Goal: Task Accomplishment & Management: Use online tool/utility

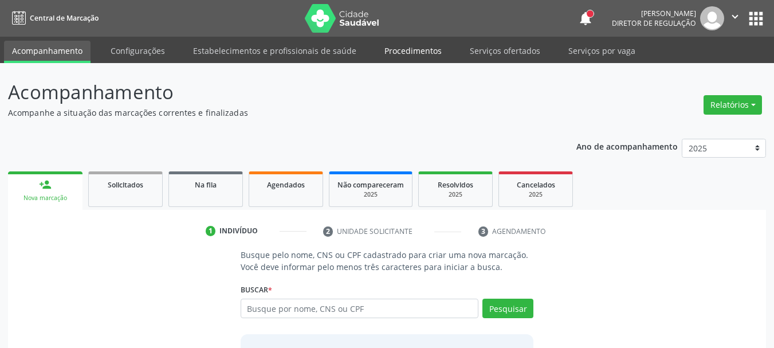
click at [420, 48] on link "Procedimentos" at bounding box center [413, 51] width 73 height 20
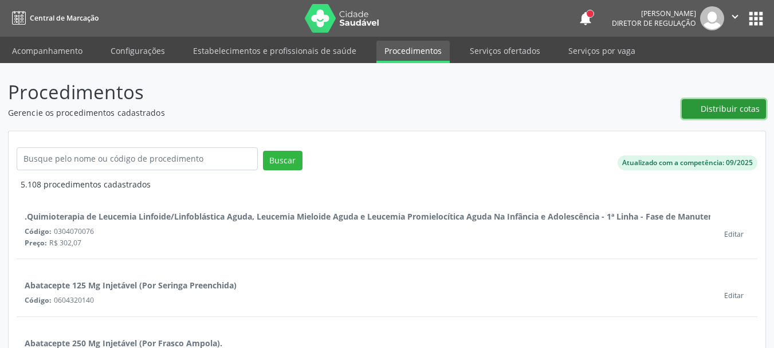
click at [732, 110] on span "Distribuir cotas" at bounding box center [730, 109] width 59 height 12
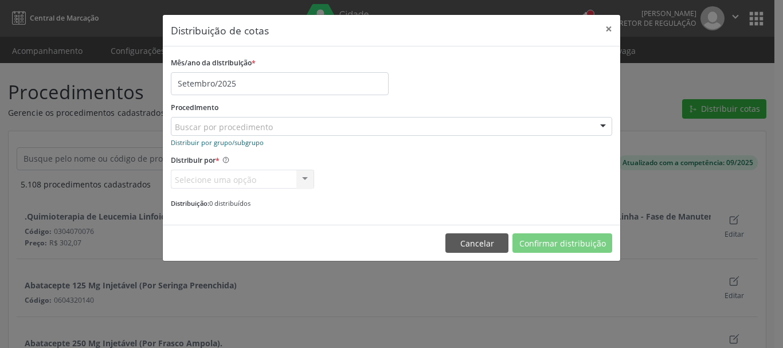
click at [226, 144] on small "Distribuir por grupo/subgrupo" at bounding box center [217, 142] width 93 height 9
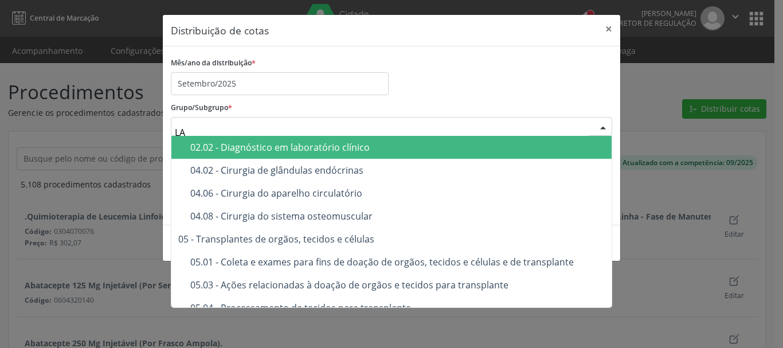
type input "LAB"
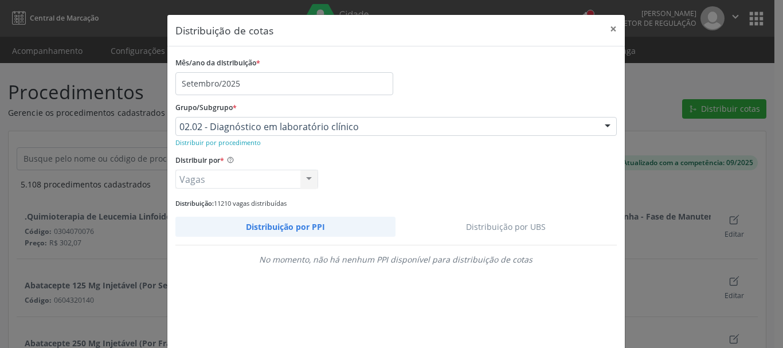
click at [516, 218] on link "Distribuição por UBS" at bounding box center [505, 227] width 221 height 20
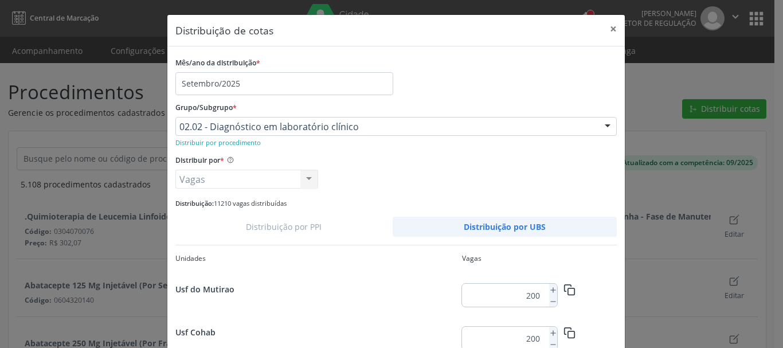
scroll to position [1502, 0]
click at [550, 333] on icon at bounding box center [553, 335] width 8 height 8
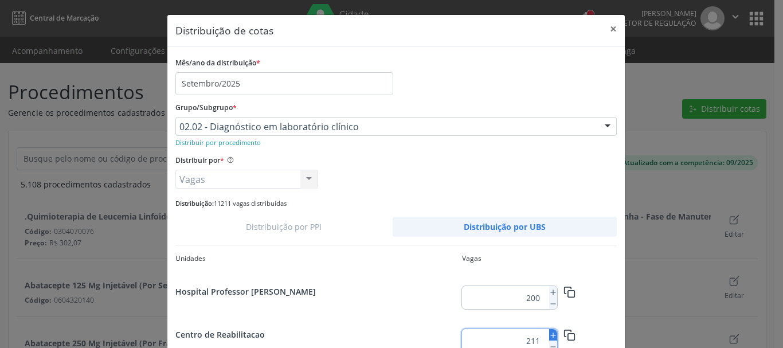
click at [550, 333] on icon at bounding box center [553, 335] width 8 height 8
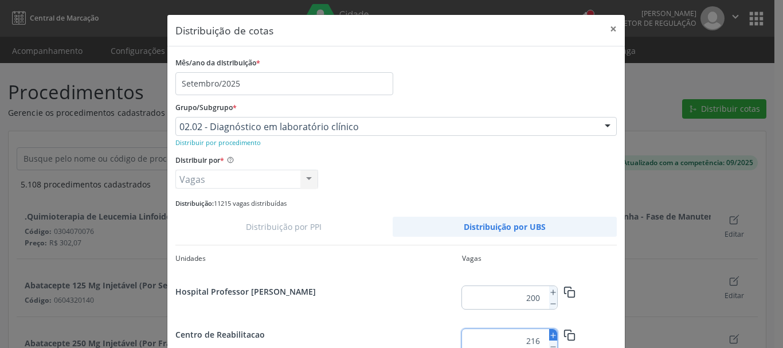
click at [550, 333] on icon at bounding box center [553, 335] width 8 height 8
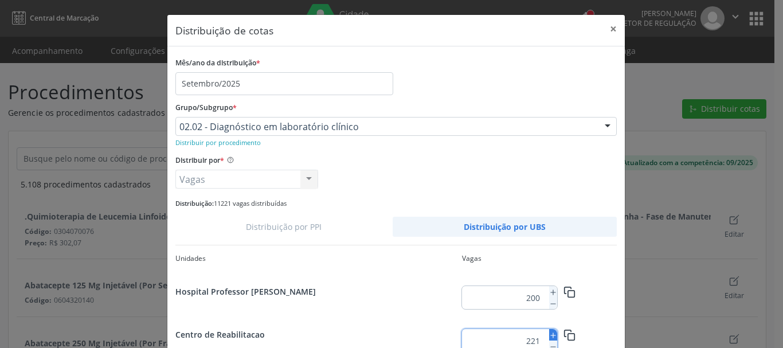
click at [550, 333] on icon at bounding box center [553, 335] width 8 height 8
type input "223"
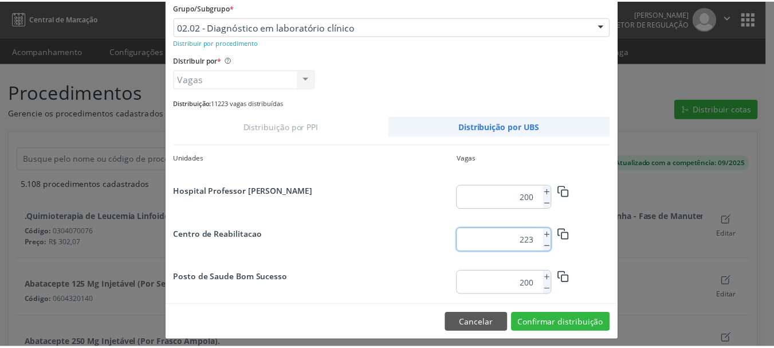
scroll to position [108, 0]
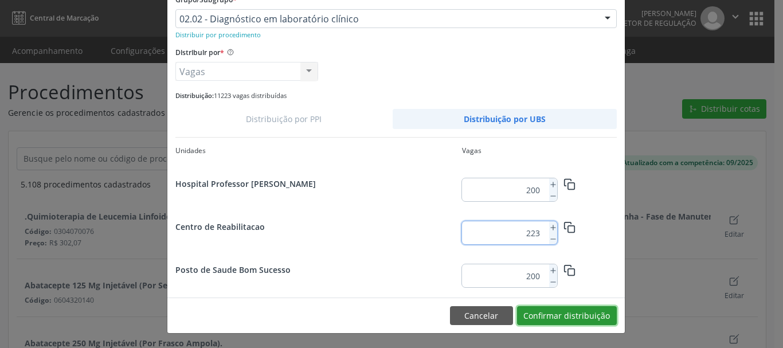
click at [593, 321] on button "Confirmar distribuição" at bounding box center [567, 315] width 100 height 19
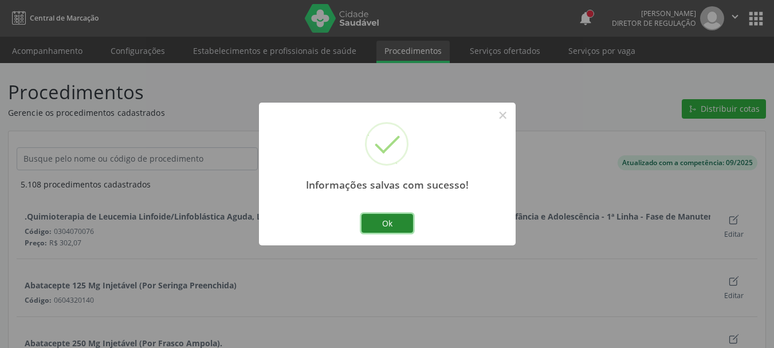
click at [412, 220] on button "Ok" at bounding box center [388, 223] width 52 height 19
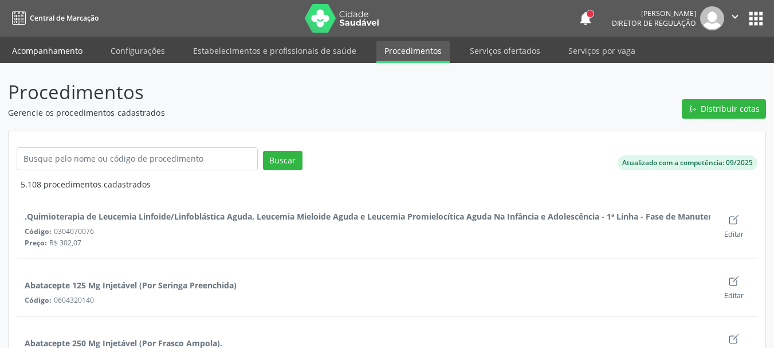
click at [45, 60] on link "Acompanhamento" at bounding box center [47, 51] width 87 height 20
